Goal: Transaction & Acquisition: Purchase product/service

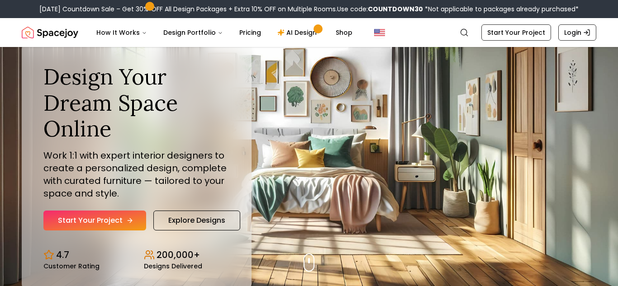
click at [132, 222] on link "Start Your Project" at bounding box center [94, 221] width 103 height 20
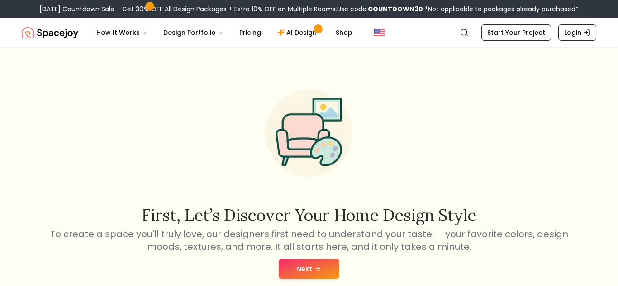
click at [334, 268] on button "Next" at bounding box center [309, 269] width 61 height 20
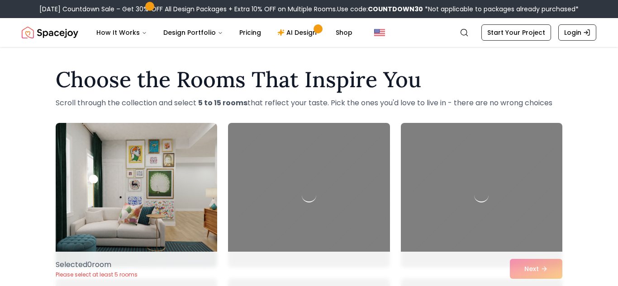
click at [334, 268] on div "Selected 0 room Please select at least 5 rooms Next" at bounding box center [308, 269] width 521 height 34
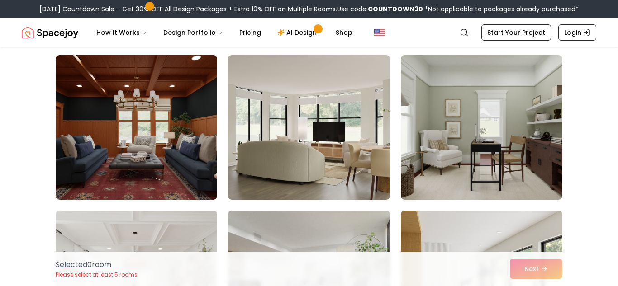
scroll to position [543, 0]
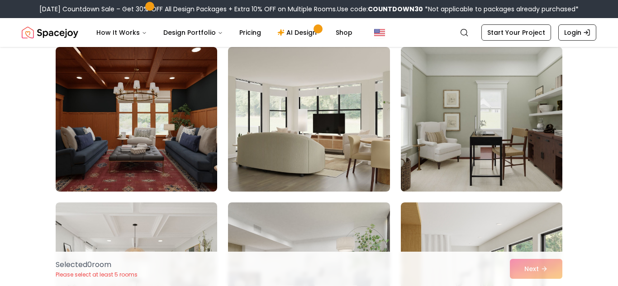
click at [511, 166] on img at bounding box center [482, 119] width 170 height 152
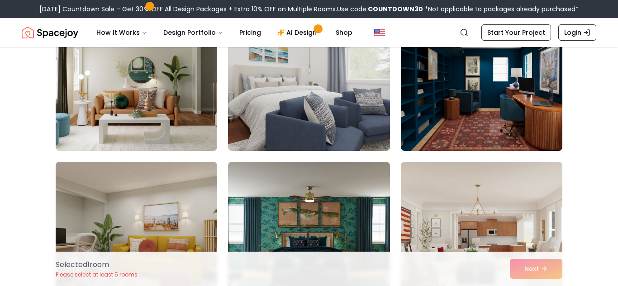
scroll to position [1049, 0]
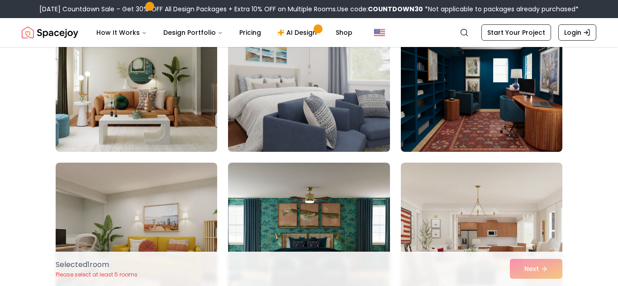
click at [349, 105] on img at bounding box center [309, 80] width 170 height 152
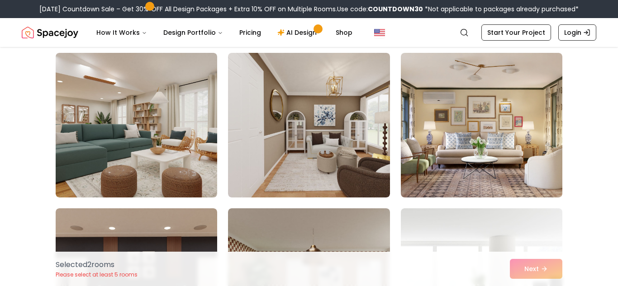
scroll to position [2116, 0]
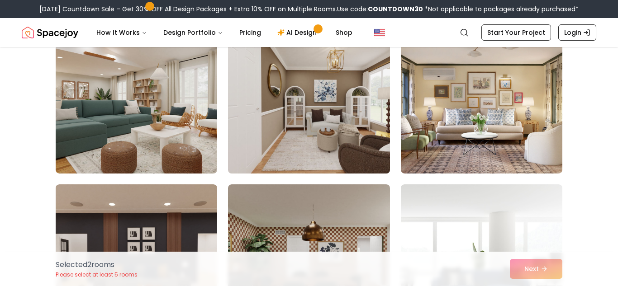
click at [294, 142] on img at bounding box center [309, 101] width 170 height 152
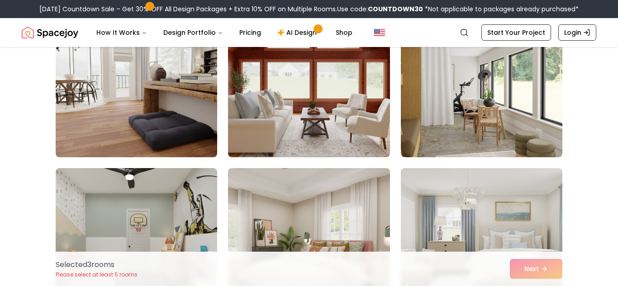
scroll to position [2442, 0]
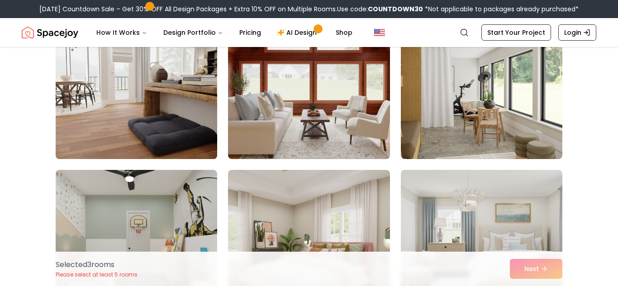
click at [189, 128] on img at bounding box center [137, 87] width 170 height 152
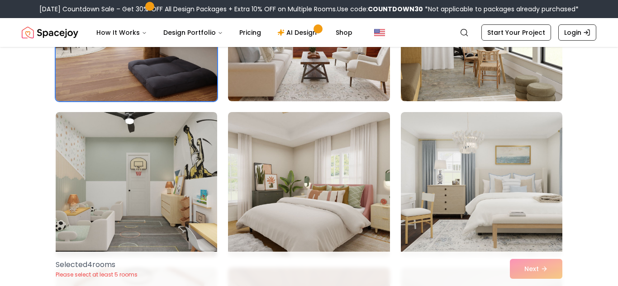
scroll to position [2532, 0]
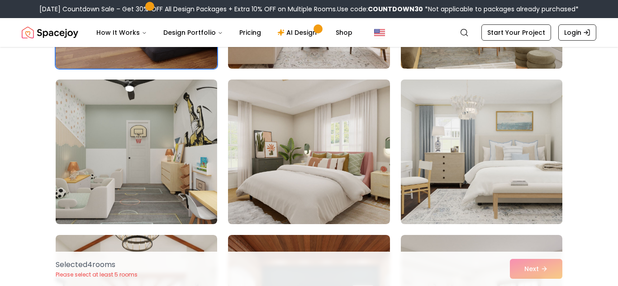
click at [478, 177] on img at bounding box center [482, 152] width 170 height 152
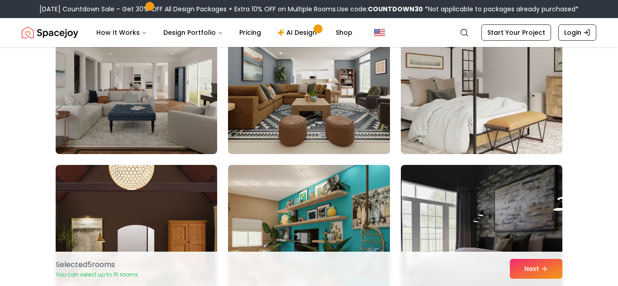
scroll to position [2912, 0]
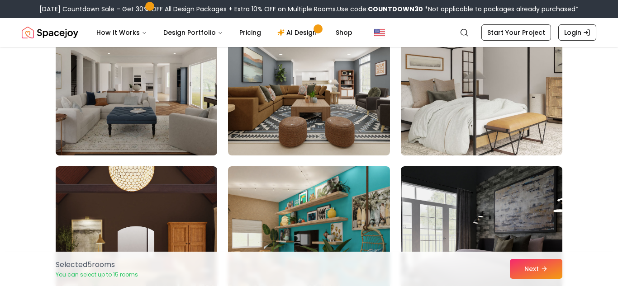
click at [153, 126] on img at bounding box center [137, 83] width 170 height 152
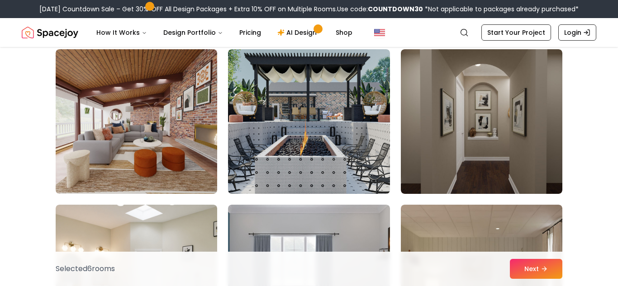
scroll to position [3654, 0]
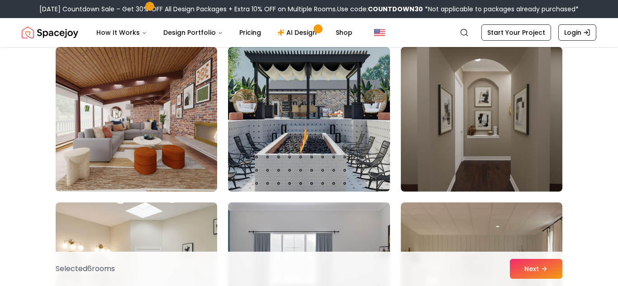
click at [482, 141] on img at bounding box center [482, 119] width 170 height 152
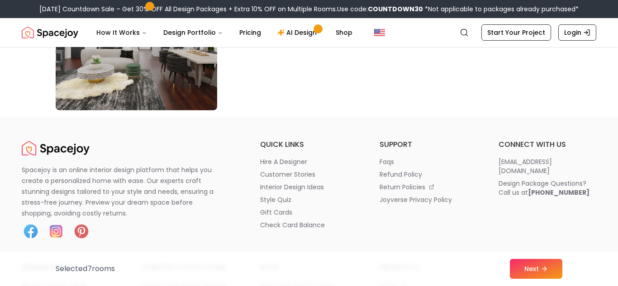
scroll to position [5300, 0]
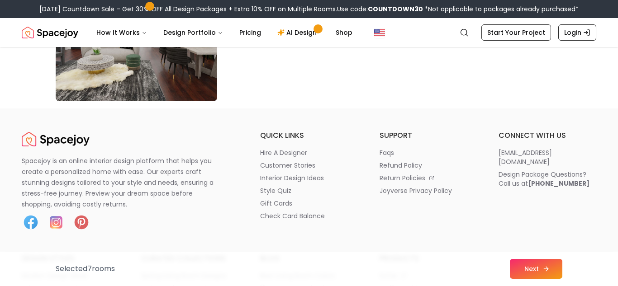
click at [521, 262] on button "Next" at bounding box center [536, 269] width 52 height 20
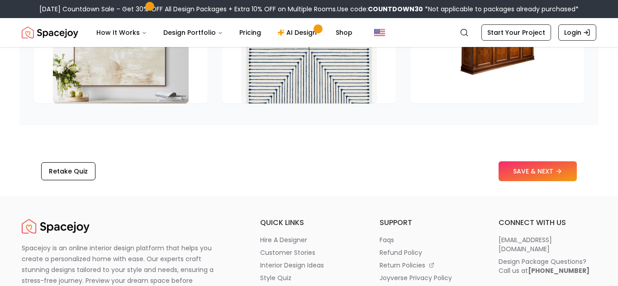
scroll to position [1438, 0]
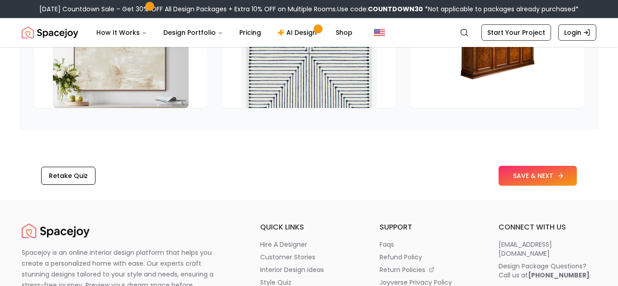
click at [552, 166] on button "SAVE & NEXT" at bounding box center [537, 176] width 78 height 20
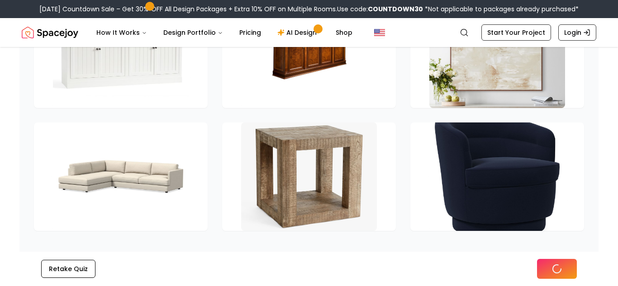
scroll to position [1192, 0]
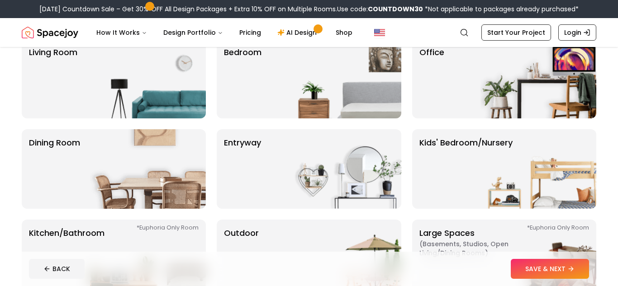
scroll to position [54, 0]
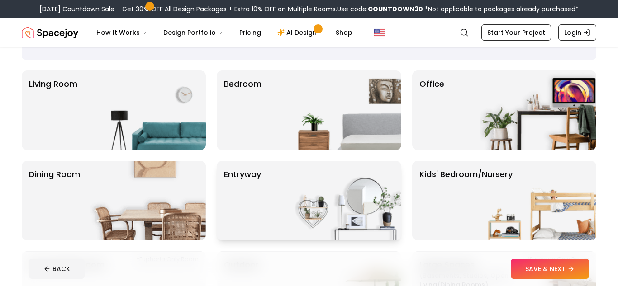
click at [242, 183] on p "entryway" at bounding box center [242, 200] width 37 height 65
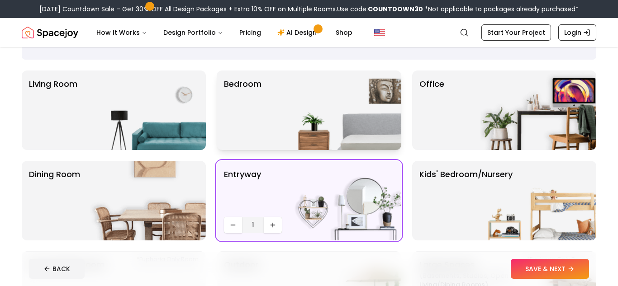
click at [277, 137] on div "Bedroom" at bounding box center [309, 111] width 184 height 80
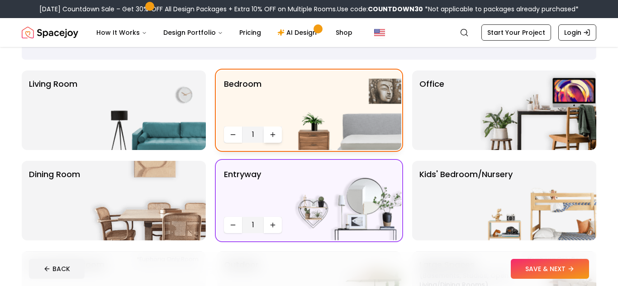
click at [273, 137] on icon "Increase quantity" at bounding box center [273, 134] width 0 height 4
click at [273, 137] on icon "Increase quantity" at bounding box center [272, 134] width 7 height 7
click at [273, 136] on icon "Increase quantity" at bounding box center [273, 134] width 0 height 4
click at [154, 127] on img at bounding box center [148, 111] width 116 height 80
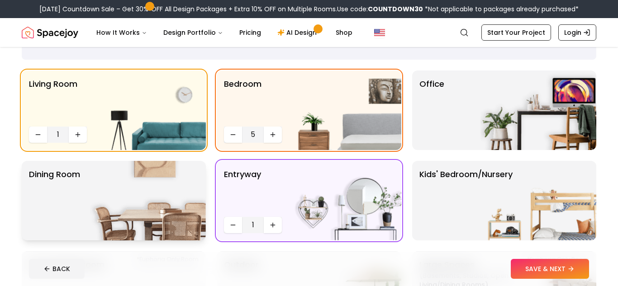
click at [189, 205] on img at bounding box center [148, 201] width 116 height 80
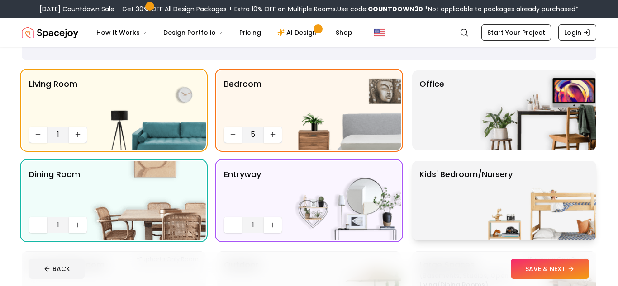
click at [456, 181] on p "Kids' Bedroom/Nursery" at bounding box center [465, 200] width 93 height 65
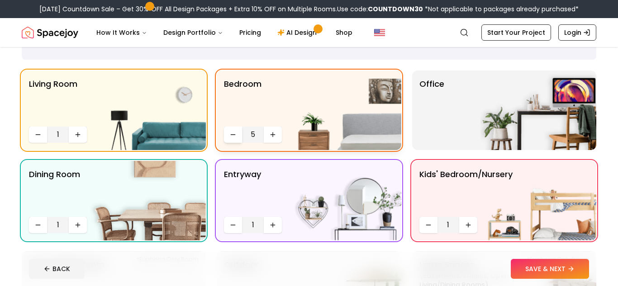
click at [231, 137] on icon "Decrease quantity" at bounding box center [232, 134] width 7 height 7
click at [511, 112] on img at bounding box center [538, 111] width 116 height 80
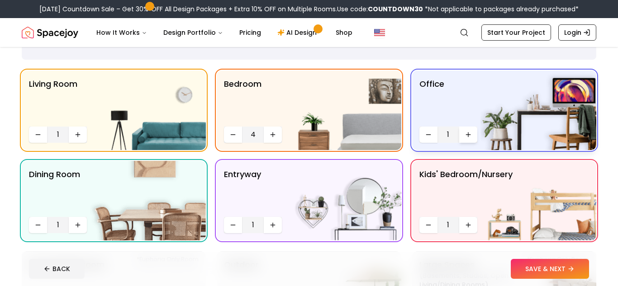
click at [469, 130] on button "Increase quantity" at bounding box center [468, 135] width 18 height 16
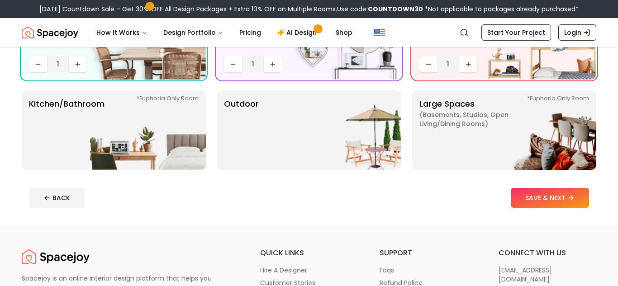
scroll to position [217, 0]
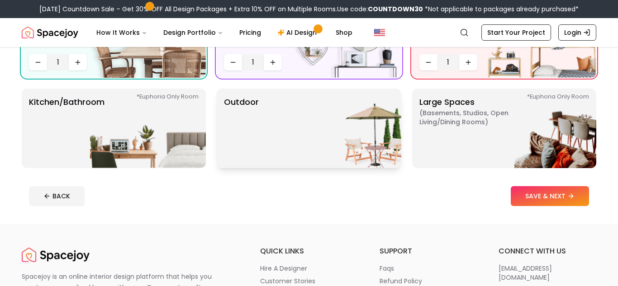
click at [341, 126] on img at bounding box center [343, 129] width 116 height 80
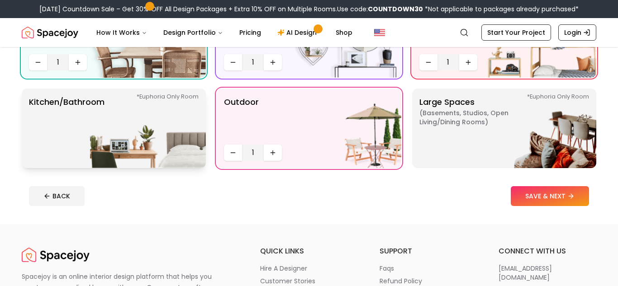
click at [134, 123] on img at bounding box center [148, 129] width 116 height 80
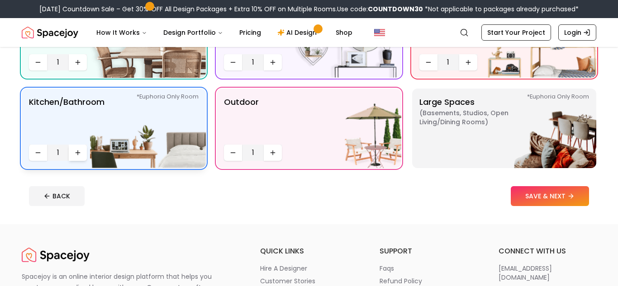
click at [86, 150] on button "Increase quantity" at bounding box center [78, 153] width 18 height 16
click at [85, 150] on button "Increase quantity" at bounding box center [78, 153] width 18 height 16
click at [85, 151] on button "Increase quantity" at bounding box center [78, 153] width 18 height 16
click at [435, 145] on p "Large Spaces ( Basements, Studios, Open living/dining rooms ) *Euphoria Only Ro…" at bounding box center [475, 128] width 113 height 65
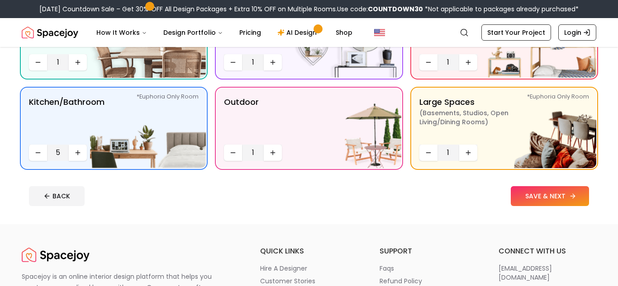
click at [555, 201] on button "SAVE & NEXT" at bounding box center [550, 196] width 78 height 20
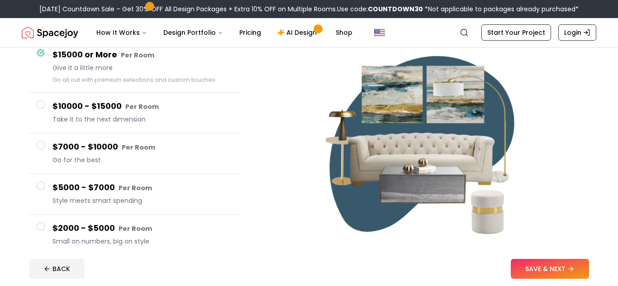
scroll to position [90, 0]
click at [41, 223] on span at bounding box center [40, 226] width 9 height 9
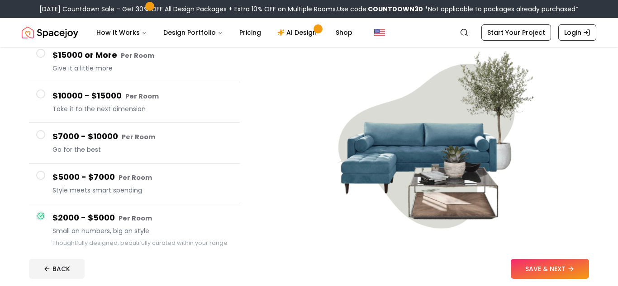
click at [46, 181] on button "$5000 - $7000 Per Room Style meets smart spending" at bounding box center [134, 184] width 211 height 41
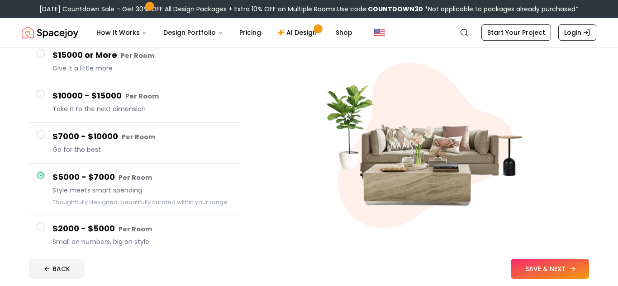
click at [556, 269] on button "SAVE & NEXT" at bounding box center [550, 269] width 78 height 20
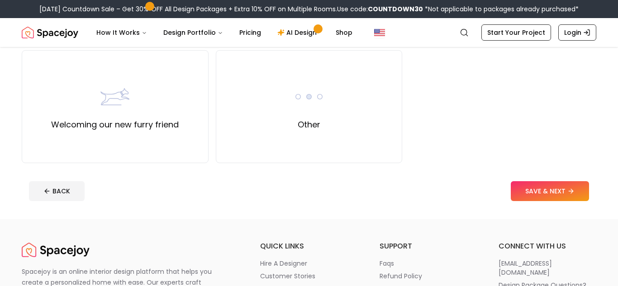
scroll to position [434, 0]
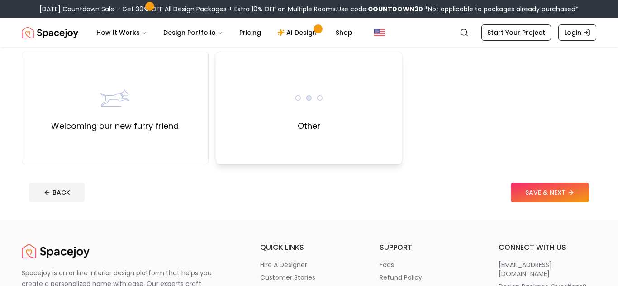
click at [341, 126] on div "Other" at bounding box center [309, 108] width 187 height 113
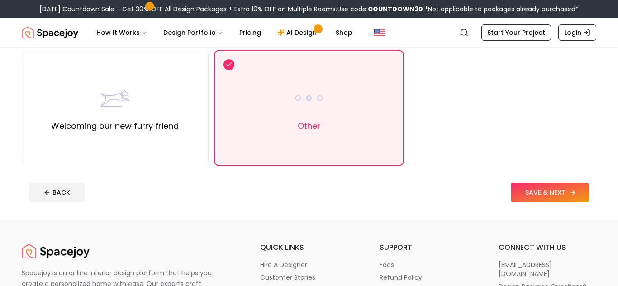
click at [579, 191] on button "SAVE & NEXT" at bounding box center [550, 193] width 78 height 20
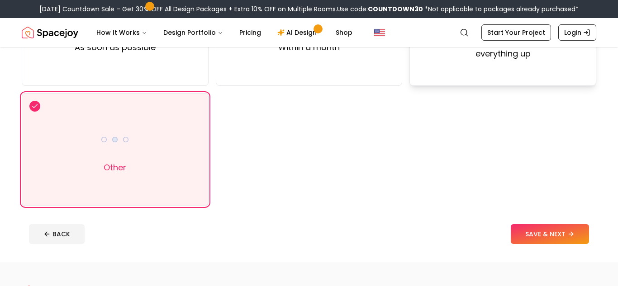
scroll to position [163, 0]
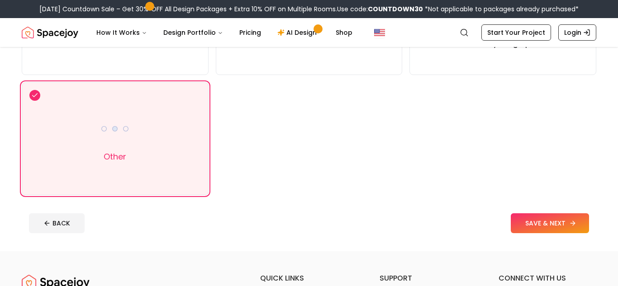
click at [518, 221] on button "SAVE & NEXT" at bounding box center [550, 223] width 78 height 20
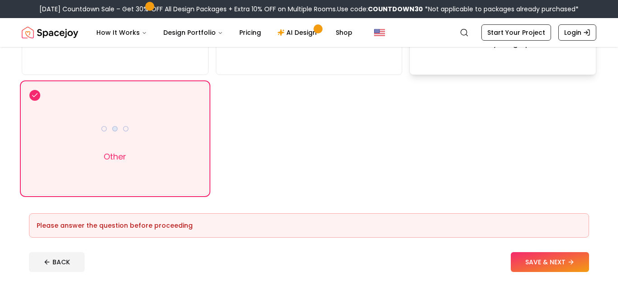
click at [537, 66] on div "I have a couple of months to set everything up" at bounding box center [502, 18] width 187 height 113
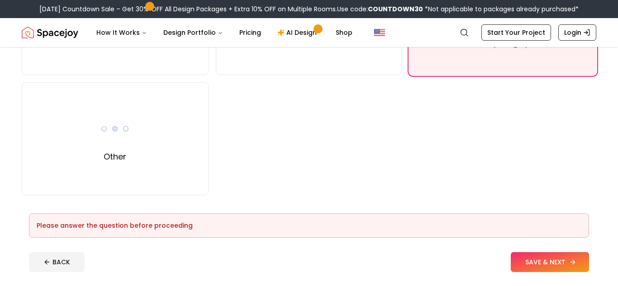
click at [539, 264] on button "SAVE & NEXT" at bounding box center [550, 262] width 78 height 20
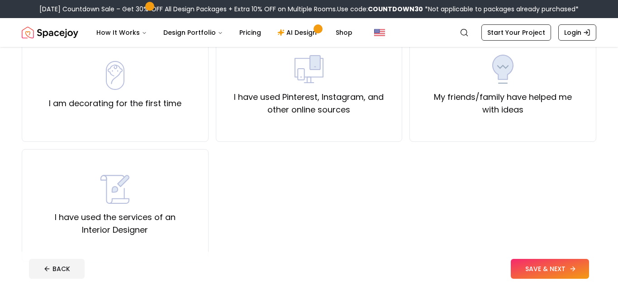
scroll to position [109, 0]
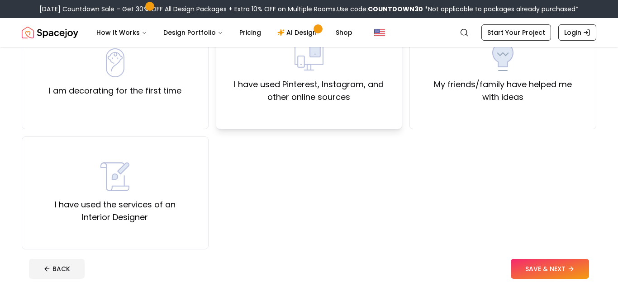
click at [319, 79] on label "I have used Pinterest, Instagram, and other online sources" at bounding box center [308, 90] width 171 height 25
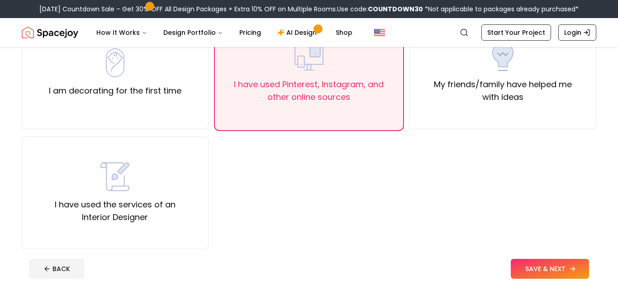
click at [556, 272] on button "SAVE & NEXT" at bounding box center [550, 269] width 78 height 20
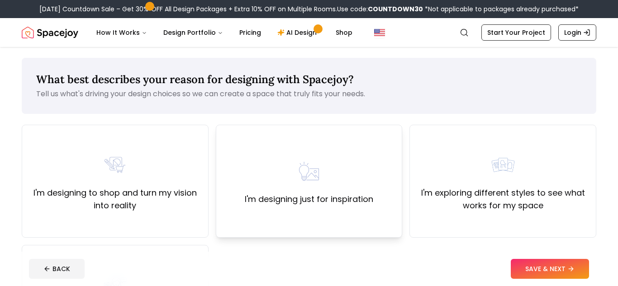
click at [398, 200] on div "I'm designing just for inspiration" at bounding box center [309, 181] width 187 height 113
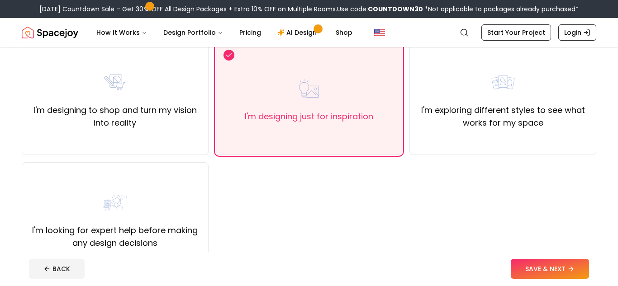
scroll to position [109, 0]
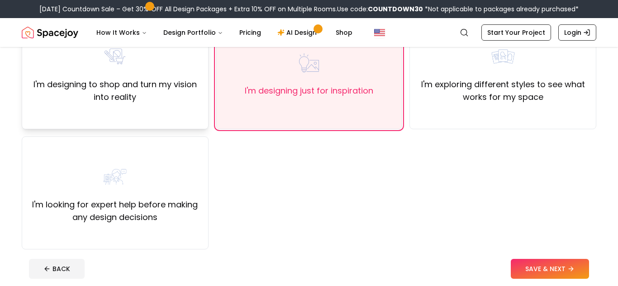
click at [150, 96] on label "I'm designing to shop and turn my vision into reality" at bounding box center [114, 90] width 171 height 25
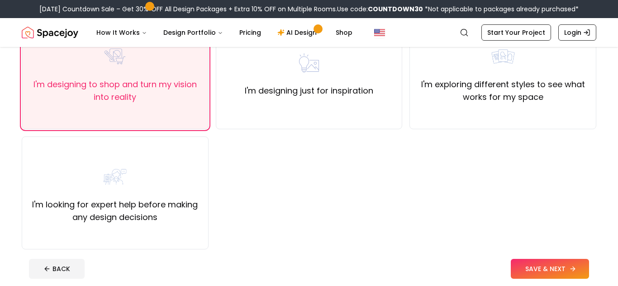
click at [570, 270] on icon at bounding box center [572, 268] width 7 height 7
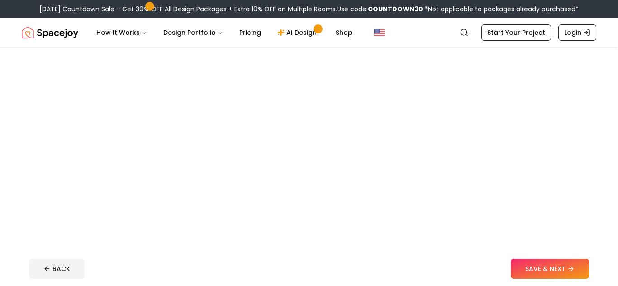
scroll to position [90, 0]
